Goal: Information Seeking & Learning: Find specific fact

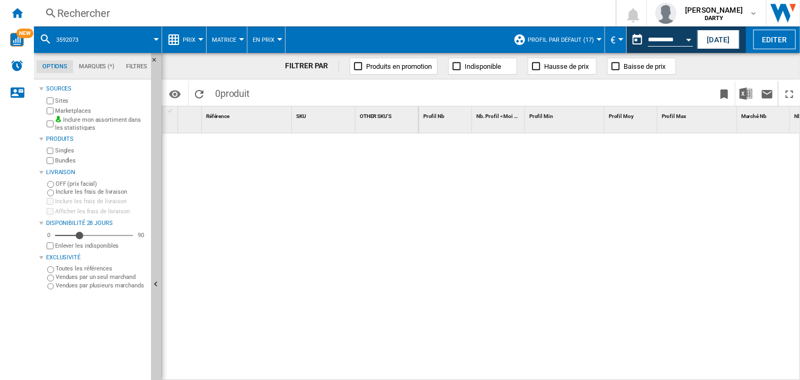
click at [97, 13] on div "Rechercher" at bounding box center [322, 13] width 531 height 15
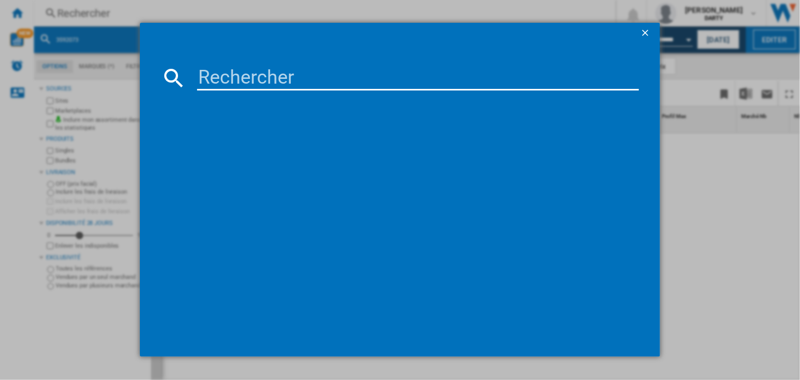
click at [196, 75] on div at bounding box center [400, 77] width 478 height 25
click at [216, 73] on input at bounding box center [418, 77] width 442 height 25
paste input "7878869"
type input "7878869"
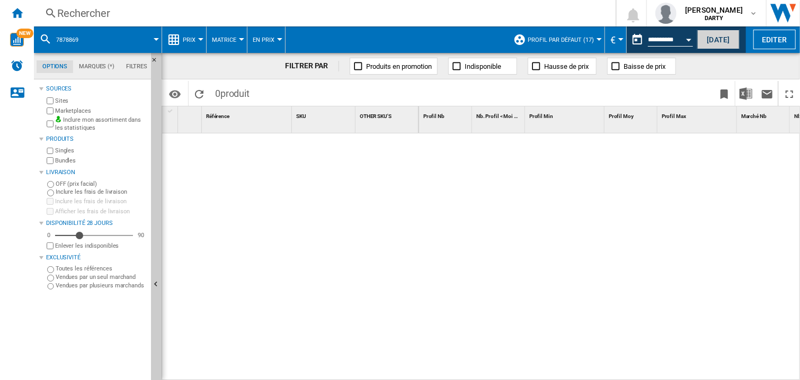
click at [697, 47] on button "[DATE]" at bounding box center [718, 40] width 42 height 20
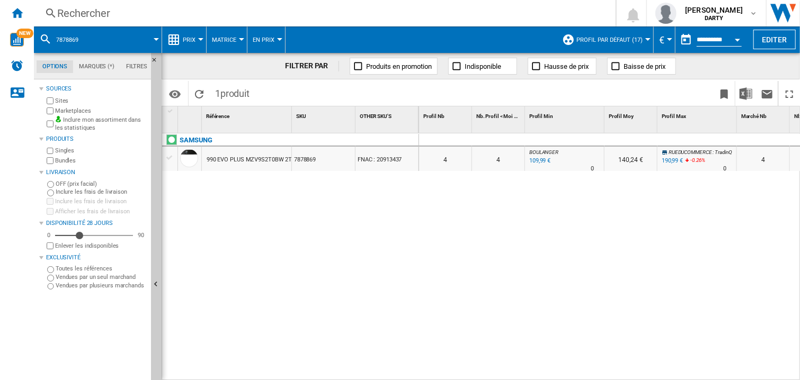
click at [629, 139] on div at bounding box center [631, 140] width 53 height 13
click at [658, 134] on div at bounding box center [697, 140] width 79 height 13
click at [674, 142] on div at bounding box center [697, 140] width 79 height 13
click at [680, 139] on div at bounding box center [697, 140] width 79 height 13
click at [680, 138] on div at bounding box center [697, 140] width 79 height 13
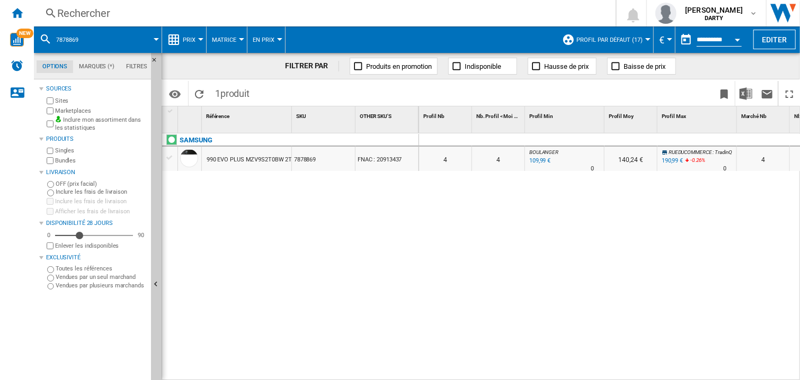
drag, startPoint x: 453, startPoint y: 253, endPoint x: 486, endPoint y: 196, distance: 66.3
click at [454, 252] on div "0 0 0 0 4 4 BOULANGER : FR BOULANGER -1.0 % 109,99 € % N/A 0 BOULANGER : FR BOU…" at bounding box center [610, 258] width 382 height 248
click at [538, 142] on div at bounding box center [564, 140] width 79 height 13
drag, startPoint x: 560, startPoint y: 139, endPoint x: 602, endPoint y: 143, distance: 42.0
click at [562, 139] on div at bounding box center [564, 140] width 79 height 13
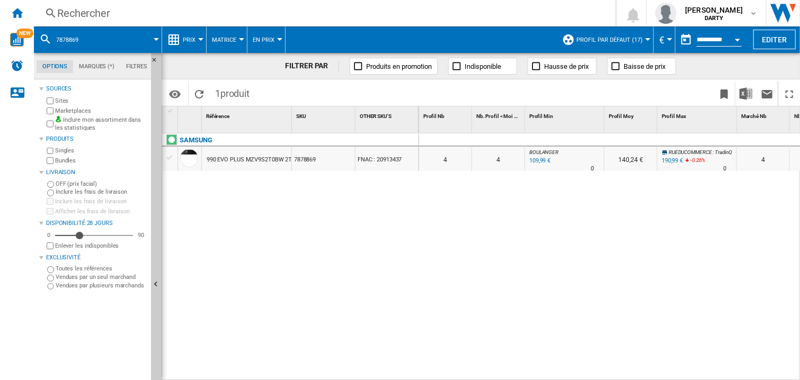
click at [733, 148] on div "RUEDUCOMMERCE : TradinQ -1.0 % 190,99 € -0.26 % N/A 0 RUEDUCOMMERCE : [GEOGRAPH…" at bounding box center [697, 159] width 79 height 24
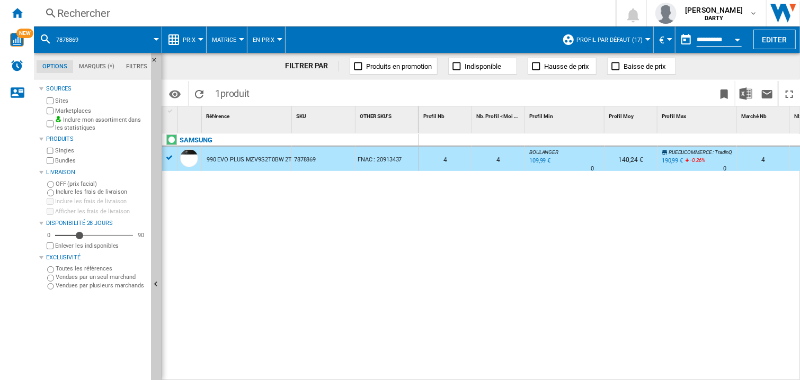
click at [733, 140] on div at bounding box center [697, 140] width 79 height 13
drag, startPoint x: 727, startPoint y: 235, endPoint x: 750, endPoint y: 210, distance: 34.1
click at [727, 233] on div "0 0 0 0 4 4 BOULANGER : FR BOULANGER -1.0 % 109,99 € % N/A 0 BOULANGER : FR BOU…" at bounding box center [610, 258] width 382 height 248
drag, startPoint x: 750, startPoint y: 212, endPoint x: 668, endPoint y: 96, distance: 142.5
click at [751, 207] on div "0 0 0 0 4 4 BOULANGER : FR BOULANGER -1.0 % 109,99 € % N/A 0 BOULANGER : FR BOU…" at bounding box center [610, 258] width 382 height 248
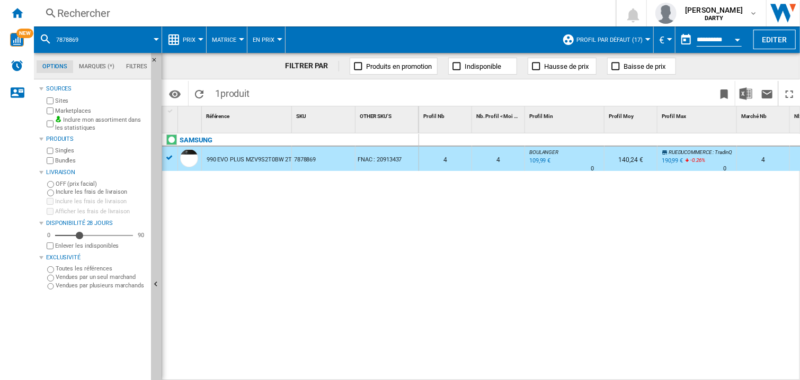
click at [690, 137] on div at bounding box center [697, 140] width 79 height 13
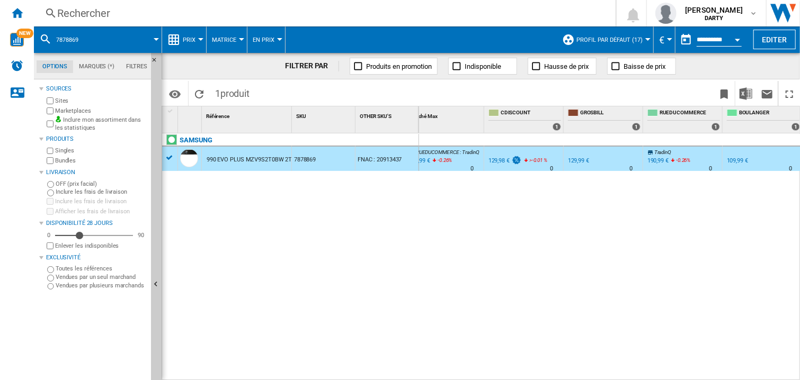
scroll to position [0, 572]
click at [739, 40] on div "Open calendar" at bounding box center [737, 40] width 5 height 3
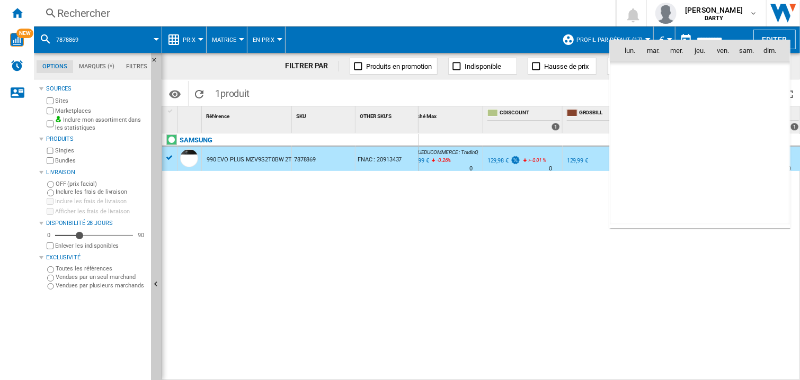
scroll to position [5055, 0]
click at [748, 118] on span "11" at bounding box center [746, 120] width 21 height 21
type input "**********"
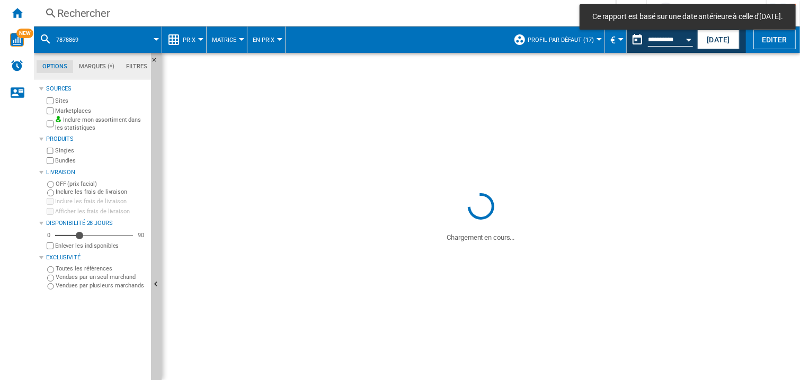
click at [76, 13] on div "Rechercher" at bounding box center [322, 13] width 531 height 15
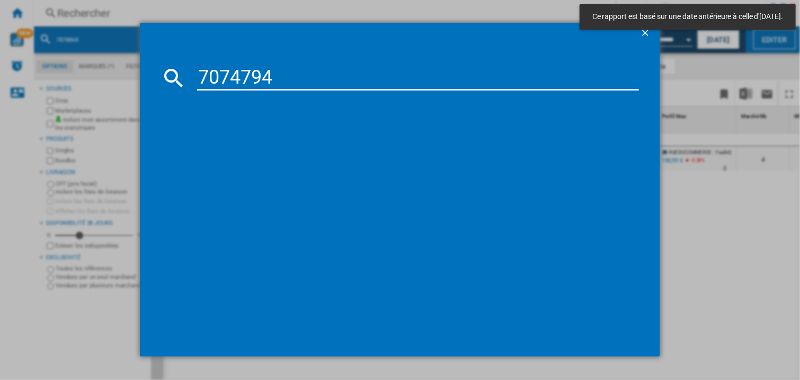
type input "7074794"
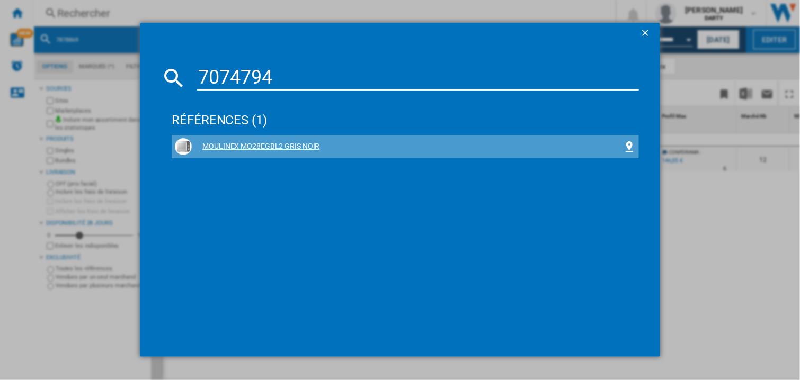
click at [289, 138] on div "MOULINEX MO28EGBL2 GRIS NOIR" at bounding box center [405, 146] width 461 height 17
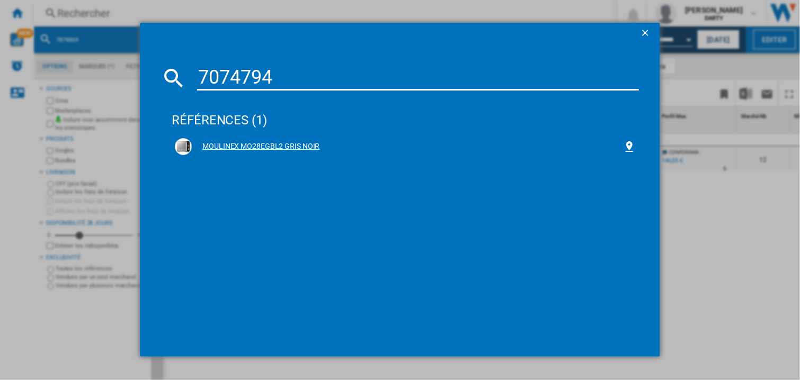
click at [296, 139] on div "MOULINEX MO28EGBL2 GRIS NOIR" at bounding box center [405, 146] width 461 height 17
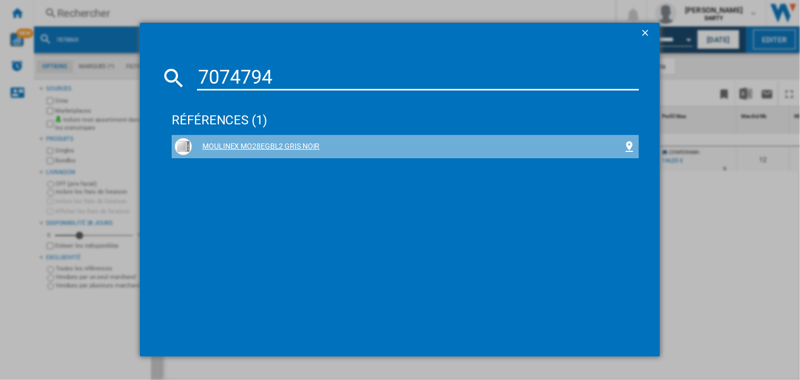
click at [296, 139] on div "MOULINEX MO28EGBL2 GRIS NOIR" at bounding box center [405, 146] width 461 height 17
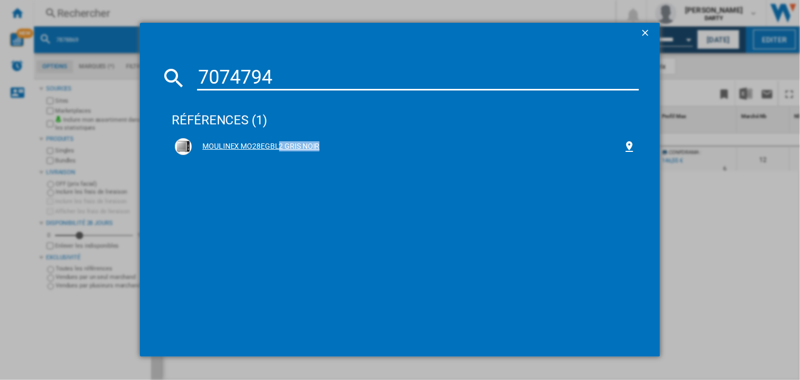
click at [295, 142] on div "MOULINEX MO28EGBL2 GRIS NOIR" at bounding box center [407, 146] width 431 height 11
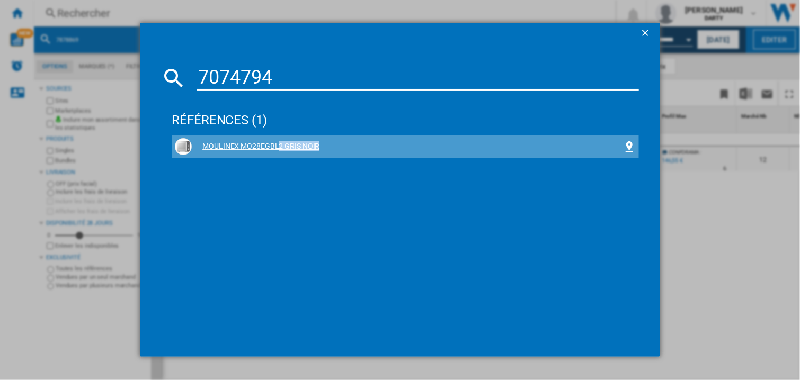
click at [295, 142] on div "MOULINEX MO28EGBL2 GRIS NOIR" at bounding box center [407, 146] width 431 height 11
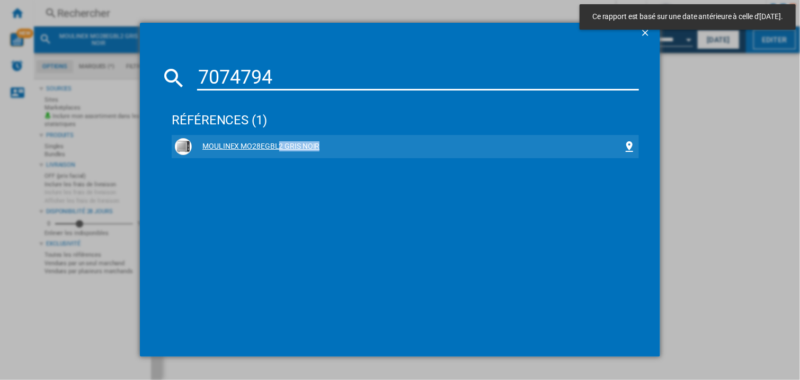
click at [295, 142] on div "MOULINEX MO28EGBL2 GRIS NOIR" at bounding box center [407, 146] width 431 height 11
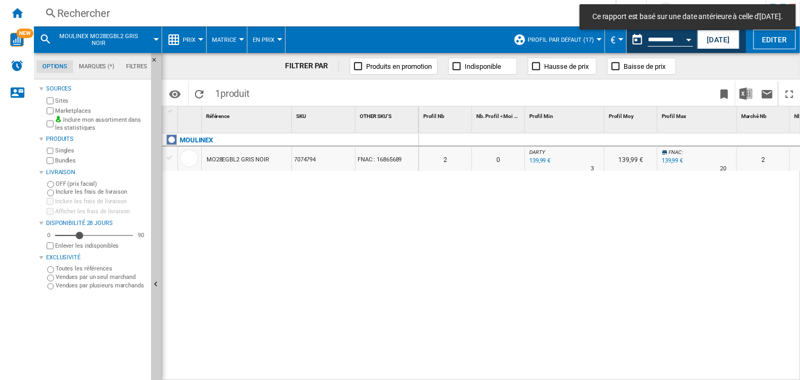
click at [562, 138] on div at bounding box center [564, 140] width 79 height 13
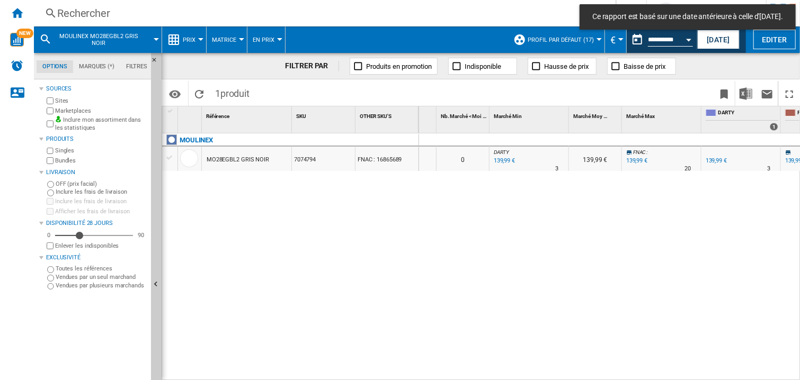
scroll to position [0, 413]
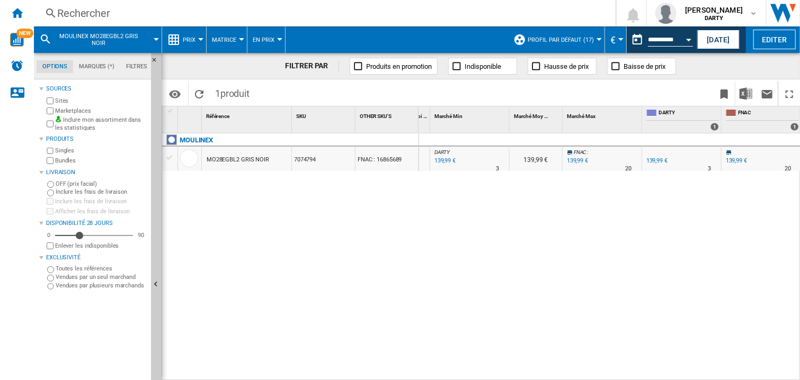
click at [672, 139] on div at bounding box center [681, 140] width 79 height 13
click at [656, 240] on div "0 0 0 0 2 0 DARTY : 0.0 % 139,99 € % N/A 3 DARTY : 139,99 € FNAC : 0.0 % 139,99…" at bounding box center [610, 258] width 382 height 248
click at [734, 138] on div at bounding box center [761, 140] width 79 height 13
drag, startPoint x: 617, startPoint y: 233, endPoint x: 667, endPoint y: 4, distance: 233.9
click at [619, 228] on div "0 0 0 0 2 0 DARTY : 0.0 % 139,99 € % N/A 3 DARTY : 139,99 € FNAC : 0.0 % 139,99…" at bounding box center [610, 258] width 382 height 248
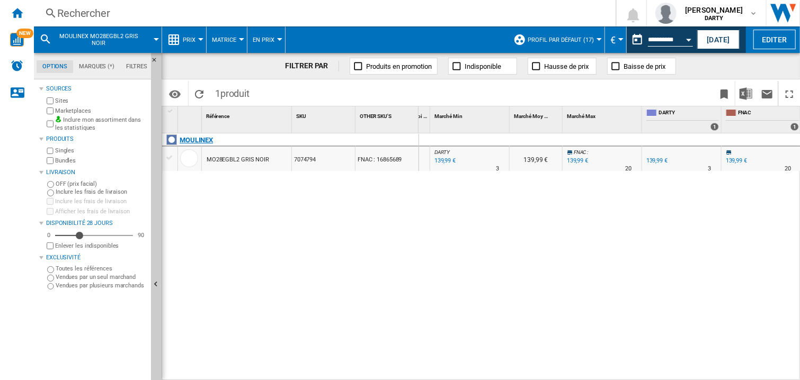
drag, startPoint x: 362, startPoint y: 260, endPoint x: 404, endPoint y: 146, distance: 121.4
click at [365, 256] on div "MOULINEX MO28EGBL2 GRIS NOIR 7074794 FNAC : 16865689" at bounding box center [290, 255] width 257 height 243
drag, startPoint x: 602, startPoint y: 252, endPoint x: 640, endPoint y: 183, distance: 78.7
click at [604, 249] on div "0 0 0 0 2 0 DARTY : 0.0 % 139,99 € % N/A 3 DARTY : 139,99 € FNAC : 0.0 % 139,99…" at bounding box center [610, 258] width 382 height 248
click at [518, 234] on div "0 0 0 0 2 0 DARTY : 0.0 % 139,99 € % N/A 3 DARTY : 139,99 € FNAC : 0.0 % 139,99…" at bounding box center [610, 258] width 382 height 248
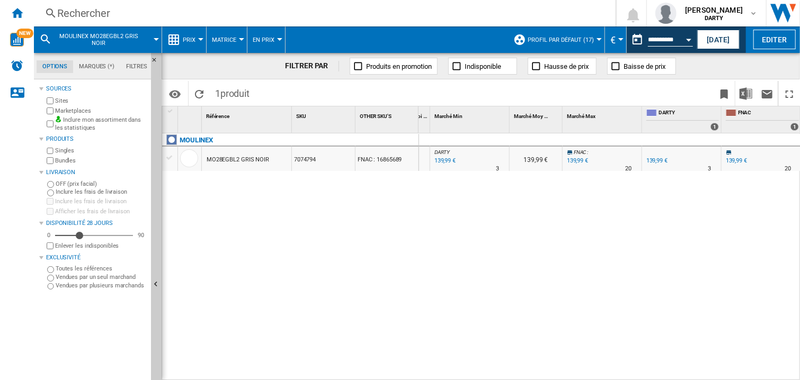
click at [513, 229] on div "0 0 0 0 2 0 DARTY : 0.0 % 139,99 € % N/A 3 DARTY : 139,99 € FNAC : 0.0 % 139,99…" at bounding box center [610, 258] width 382 height 248
